Goal: Entertainment & Leisure: Consume media (video, audio)

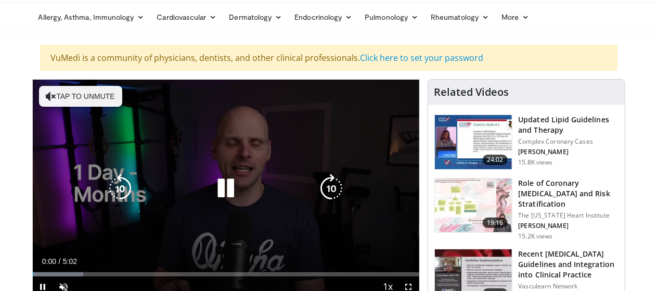
scroll to position [52, 0]
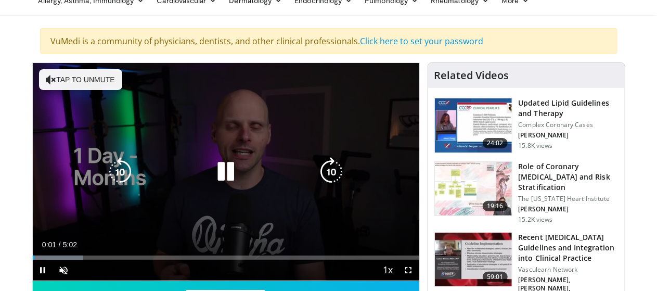
click at [50, 80] on button "Tap to unmute" at bounding box center [80, 79] width 83 height 21
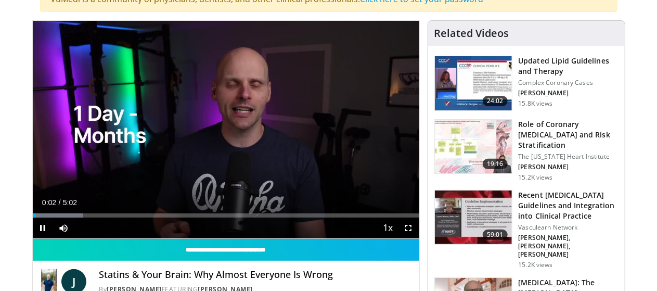
scroll to position [104, 0]
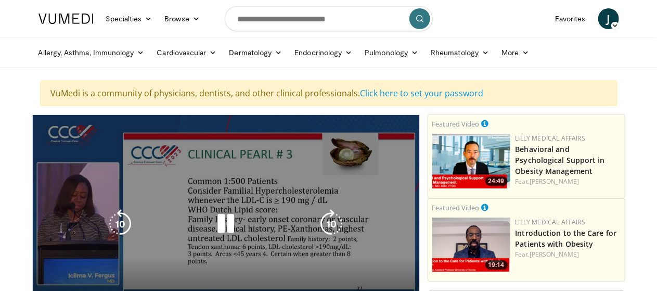
click at [216, 230] on icon "Video Player" at bounding box center [225, 223] width 29 height 29
